Goal: Navigation & Orientation: Understand site structure

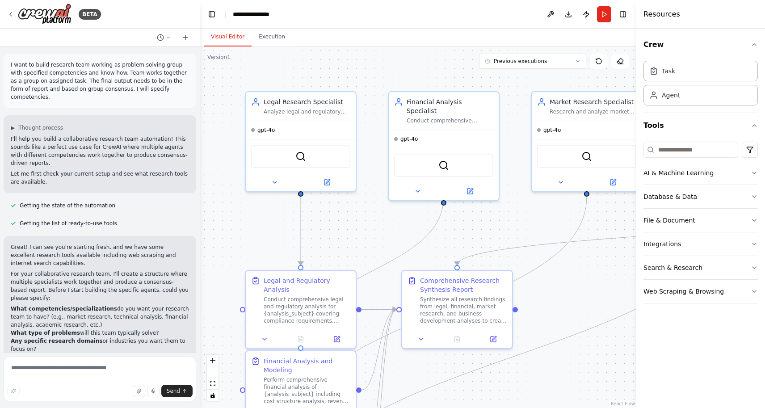
scroll to position [1321, 0]
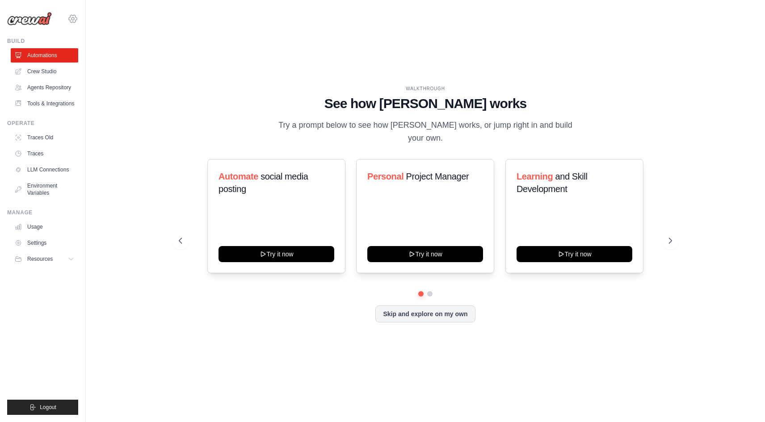
click at [76, 17] on icon at bounding box center [73, 19] width 8 height 8
click at [190, 19] on div "WALKTHROUGH See how CrewAI works Try a prompt below to see how CrewAI works, or…" at bounding box center [425, 211] width 651 height 404
click at [52, 71] on link "Crew Studio" at bounding box center [45, 71] width 67 height 14
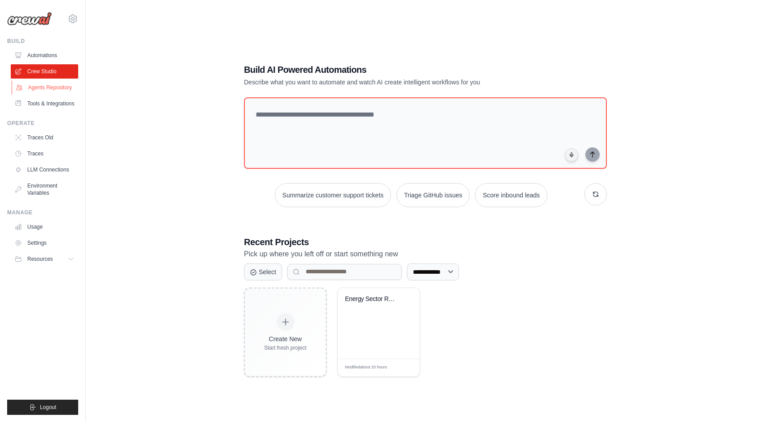
click at [53, 89] on link "Agents Repository" at bounding box center [45, 87] width 67 height 14
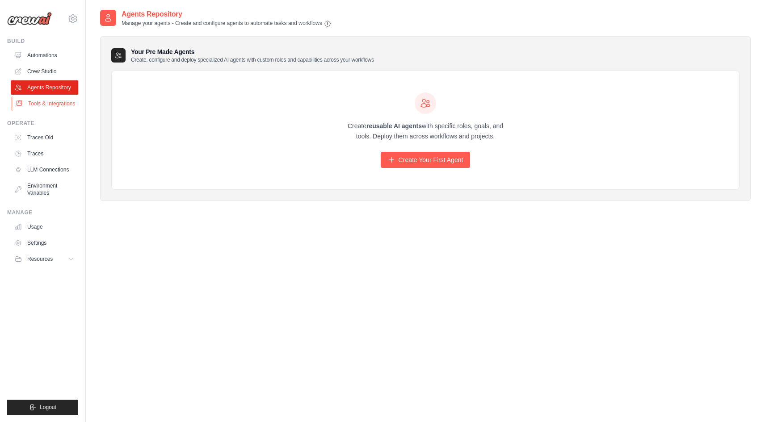
click at [52, 103] on link "Tools & Integrations" at bounding box center [45, 104] width 67 height 14
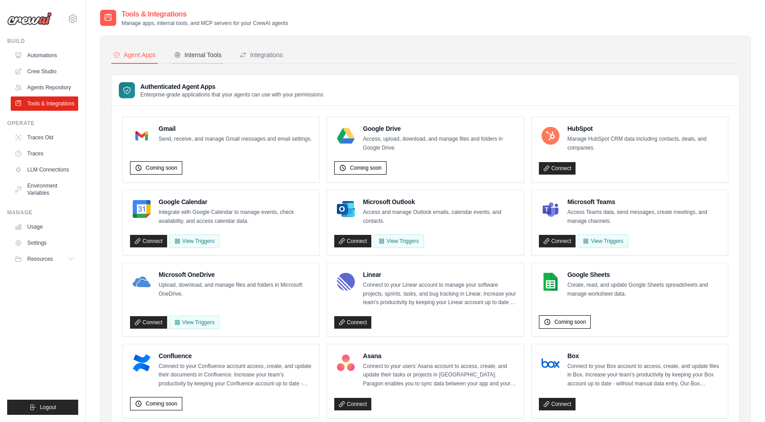
click at [199, 54] on div "Internal Tools" at bounding box center [198, 54] width 48 height 9
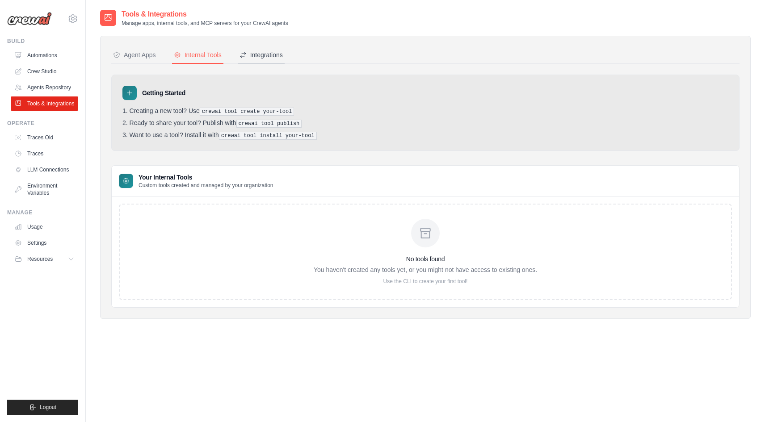
click at [267, 55] on div "Integrations" at bounding box center [261, 54] width 43 height 9
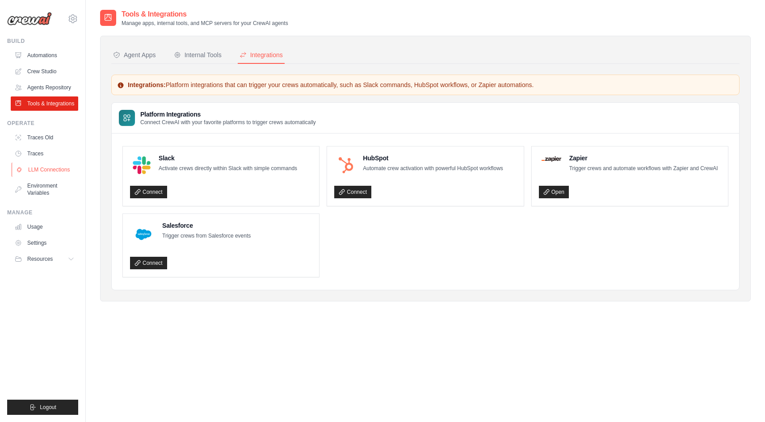
click at [51, 168] on link "LLM Connections" at bounding box center [45, 170] width 67 height 14
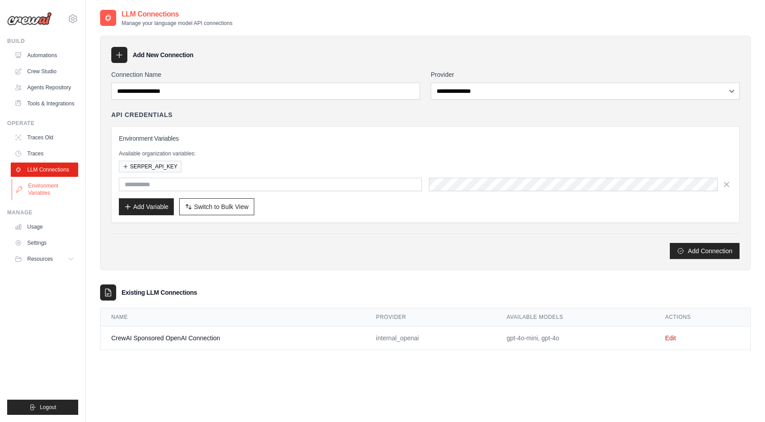
click at [42, 196] on link "Environment Variables" at bounding box center [45, 189] width 67 height 21
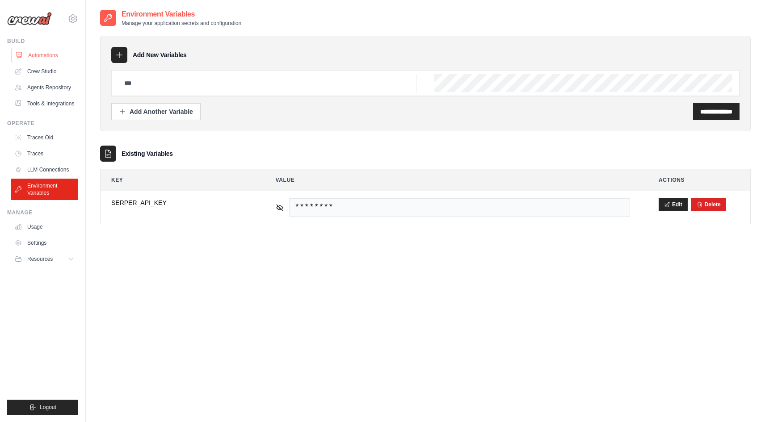
click at [38, 54] on link "Automations" at bounding box center [45, 55] width 67 height 14
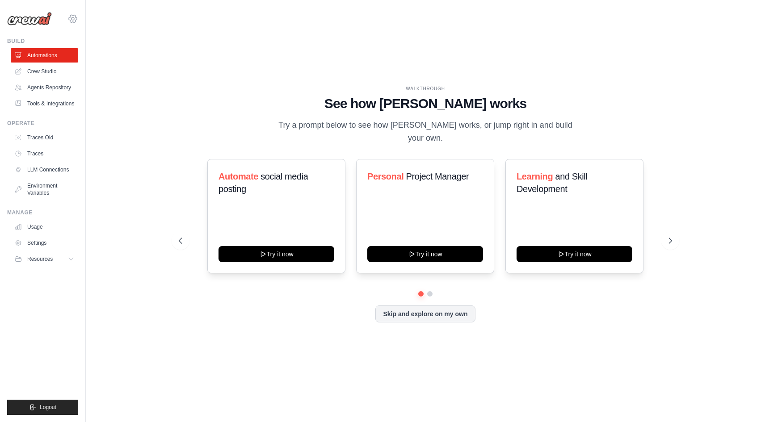
click at [73, 17] on icon at bounding box center [72, 18] width 11 height 11
click at [97, 56] on span "Settings" at bounding box center [111, 55] width 71 height 9
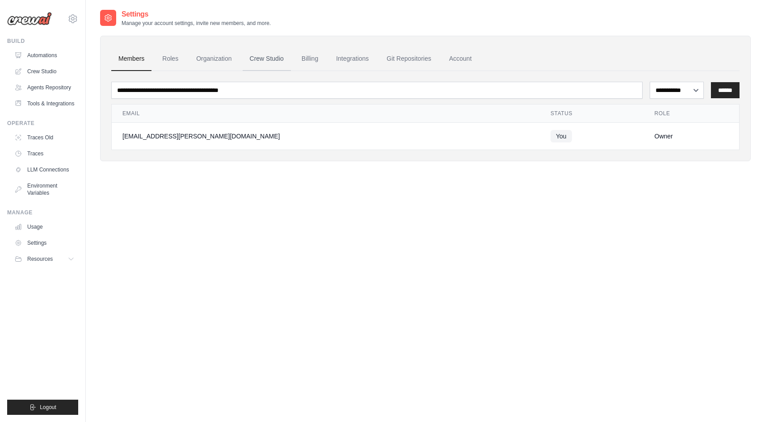
click at [273, 58] on link "Crew Studio" at bounding box center [267, 59] width 48 height 24
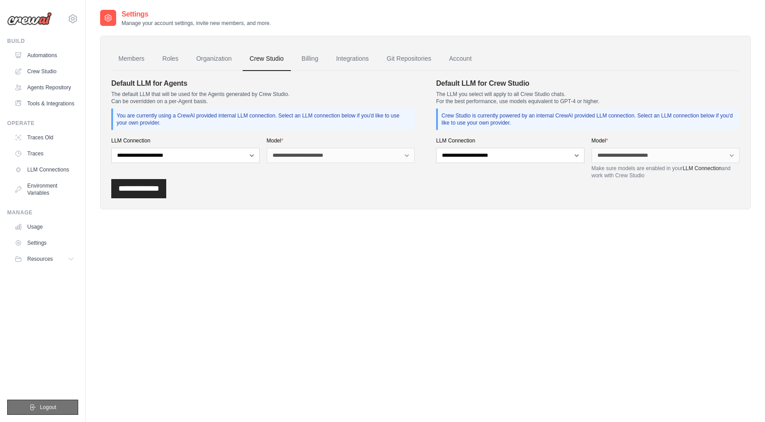
click at [44, 403] on button "Logout" at bounding box center [42, 407] width 71 height 15
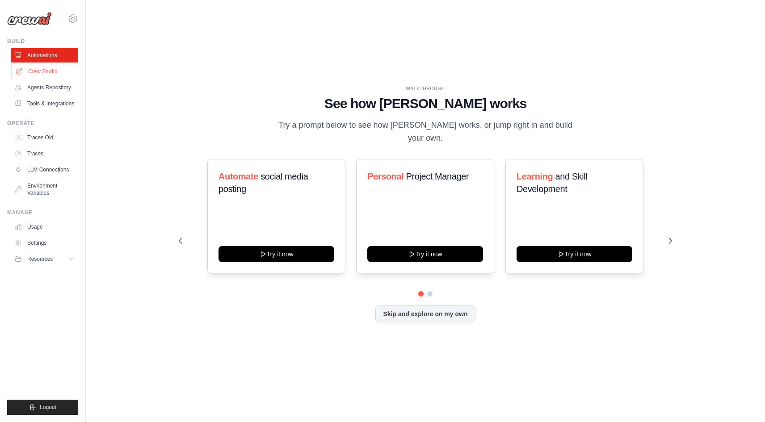
click at [36, 69] on link "Crew Studio" at bounding box center [45, 71] width 67 height 14
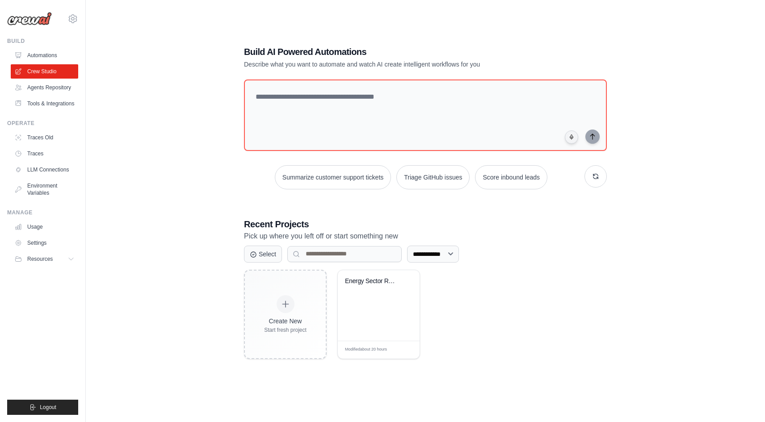
scroll to position [18, 0]
click at [53, 88] on link "Agents Repository" at bounding box center [45, 87] width 67 height 14
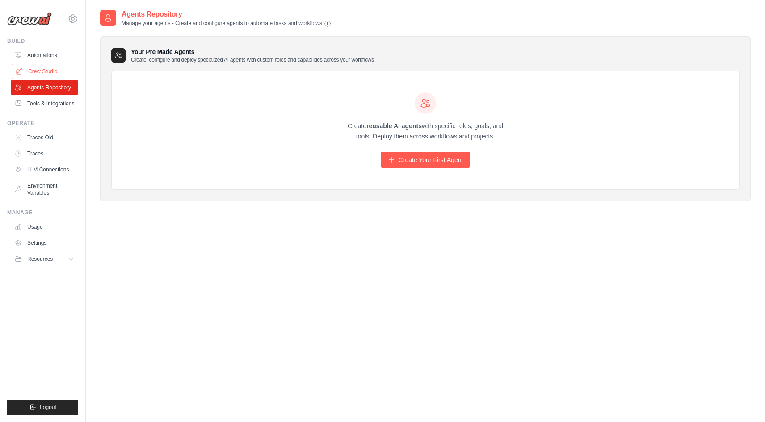
click at [47, 68] on link "Crew Studio" at bounding box center [45, 71] width 67 height 14
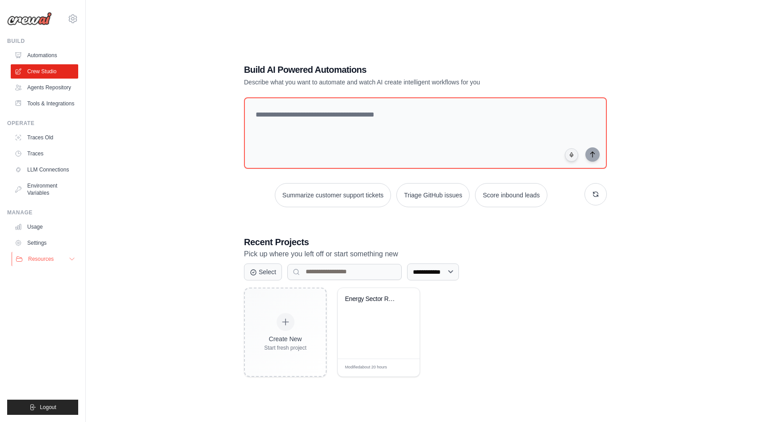
click at [40, 255] on button "Resources" at bounding box center [45, 259] width 67 height 14
click at [43, 273] on span "Documentation" at bounding box center [50, 274] width 36 height 7
